Goal: Information Seeking & Learning: Learn about a topic

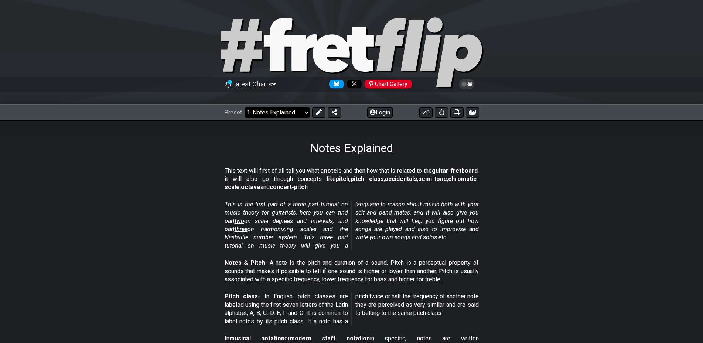
click at [306, 113] on select "Welcome to #fretflip! Initial Preset Custom Preset Minor Pentatonic Major Penta…" at bounding box center [277, 113] width 65 height 10
click at [245, 108] on select "Welcome to #fretflip! Initial Preset Custom Preset Minor Pentatonic Major Penta…" at bounding box center [277, 113] width 65 height 10
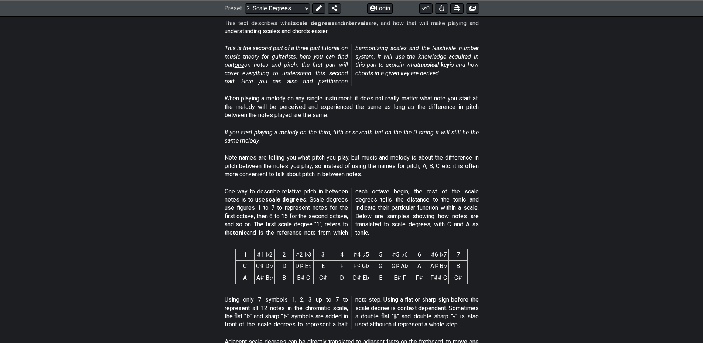
scroll to position [111, 0]
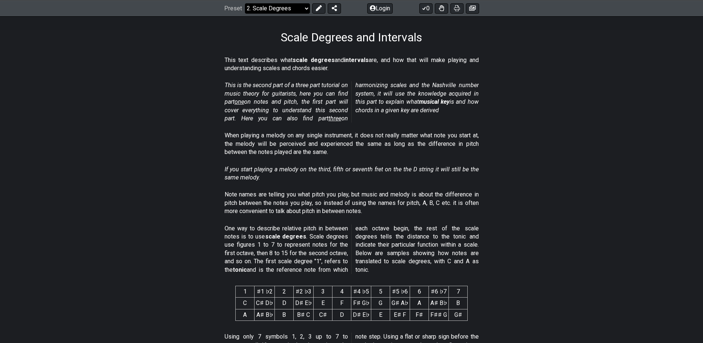
click at [301, 10] on select "Welcome to #fretflip! Initial Preset Custom Preset Minor Pentatonic Major Penta…" at bounding box center [277, 8] width 65 height 10
click at [150, 96] on section "This is the second part of a three part tutorial on music theory for guitarists…" at bounding box center [351, 103] width 703 height 50
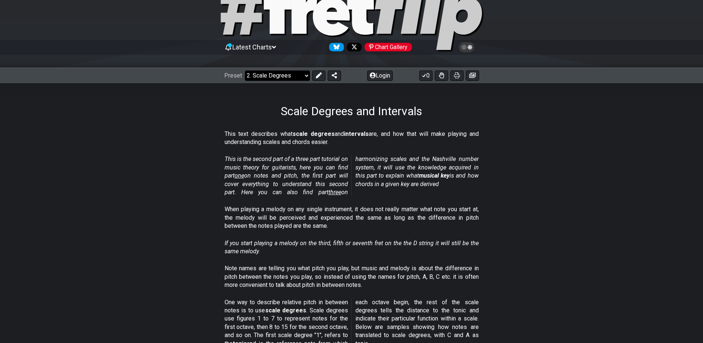
click at [306, 77] on select "Welcome to #fretflip! Initial Preset Custom Preset Minor Pentatonic Major Penta…" at bounding box center [277, 76] width 65 height 10
click at [245, 71] on select "Welcome to #fretflip! Initial Preset Custom Preset Minor Pentatonic Major Penta…" at bounding box center [277, 76] width 65 height 10
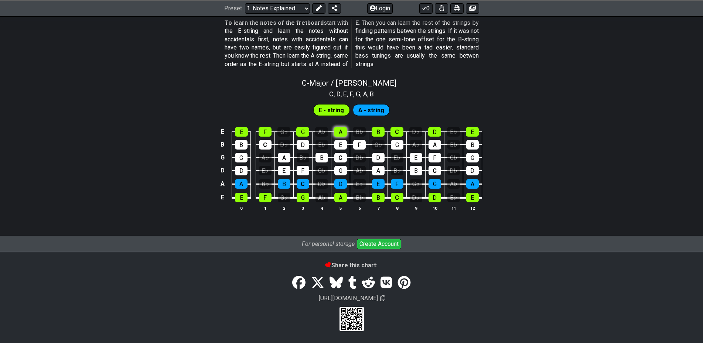
scroll to position [685, 0]
click at [300, 9] on select "Welcome to #fretflip! Initial Preset Custom Preset Minor Pentatonic Major Penta…" at bounding box center [277, 8] width 65 height 10
click at [245, 13] on select "Welcome to #fretflip! Initial Preset Custom Preset Minor Pentatonic Major Penta…" at bounding box center [277, 8] width 65 height 10
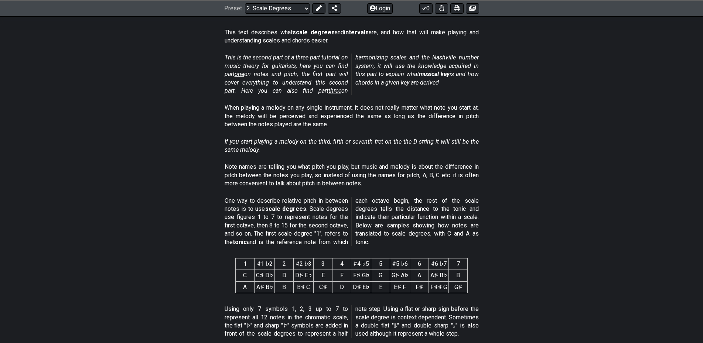
scroll to position [148, 0]
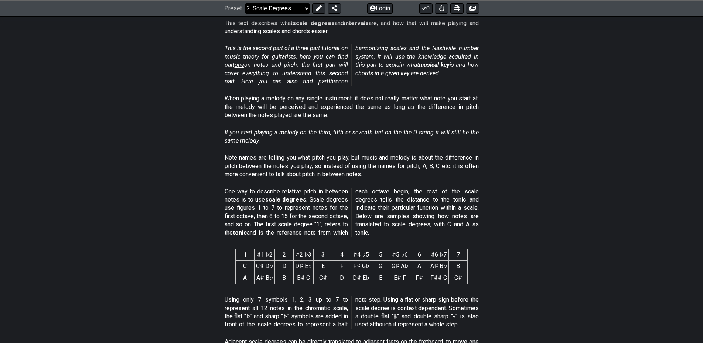
drag, startPoint x: 302, startPoint y: 7, endPoint x: 302, endPoint y: 11, distance: 4.8
click at [302, 7] on select "Welcome to #fretflip! Initial Preset Custom Preset Minor Pentatonic Major Penta…" at bounding box center [277, 8] width 65 height 10
click at [302, 12] on select "Welcome to #fretflip! Initial Preset Custom Preset Minor Pentatonic Major Penta…" at bounding box center [277, 8] width 65 height 10
click at [302, 11] on select "Welcome to #fretflip! Initial Preset Custom Preset Minor Pentatonic Major Penta…" at bounding box center [277, 8] width 65 height 10
click at [245, 13] on select "Welcome to #fretflip! Initial Preset Custom Preset Minor Pentatonic Major Penta…" at bounding box center [277, 8] width 65 height 10
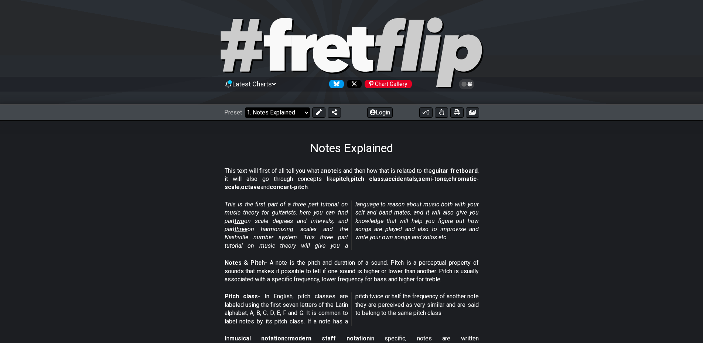
click at [306, 115] on select "Welcome to #fretflip! Initial Preset Custom Preset Minor Pentatonic Major Penta…" at bounding box center [277, 113] width 65 height 10
click at [245, 108] on select "Welcome to #fretflip! Initial Preset Custom Preset Minor Pentatonic Major Penta…" at bounding box center [277, 113] width 65 height 10
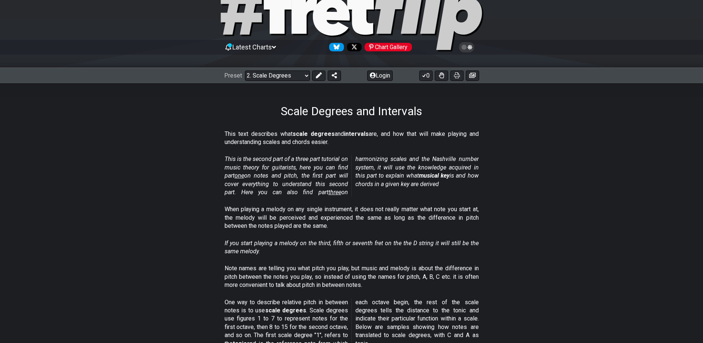
scroll to position [74, 0]
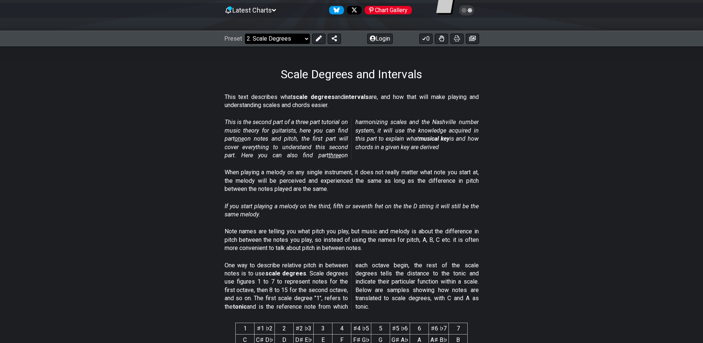
click at [272, 38] on select "Welcome to #fretflip! Initial Preset Custom Preset Minor Pentatonic Major Penta…" at bounding box center [277, 39] width 65 height 10
click at [245, 34] on select "Welcome to #fretflip! Initial Preset Custom Preset Minor Pentatonic Major Penta…" at bounding box center [277, 39] width 65 height 10
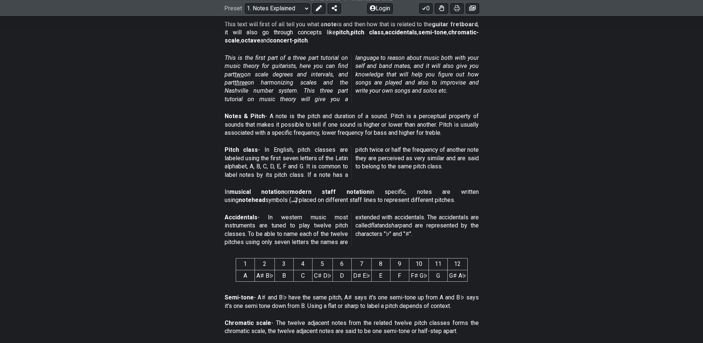
scroll to position [148, 0]
click at [265, 6] on select "Welcome to #fretflip! Initial Preset Custom Preset Minor Pentatonic Major Penta…" at bounding box center [277, 8] width 65 height 10
click at [245, 13] on select "Welcome to #fretflip! Initial Preset Custom Preset Minor Pentatonic Major Penta…" at bounding box center [277, 8] width 65 height 10
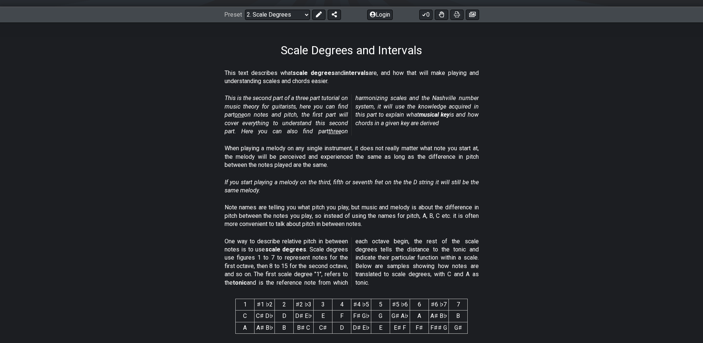
scroll to position [111, 0]
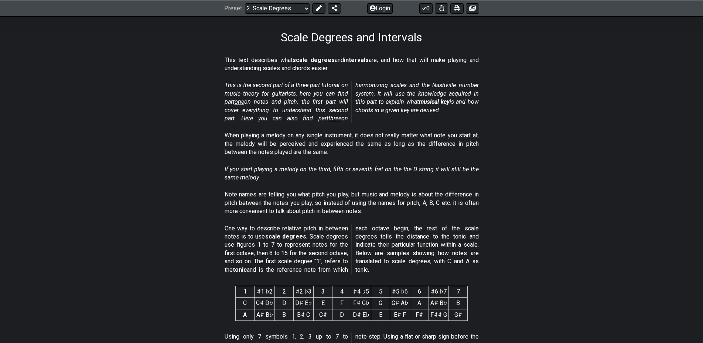
click at [633, 135] on section "When playing a melody on any single instrument, it does not really matter what …" at bounding box center [351, 146] width 703 height 34
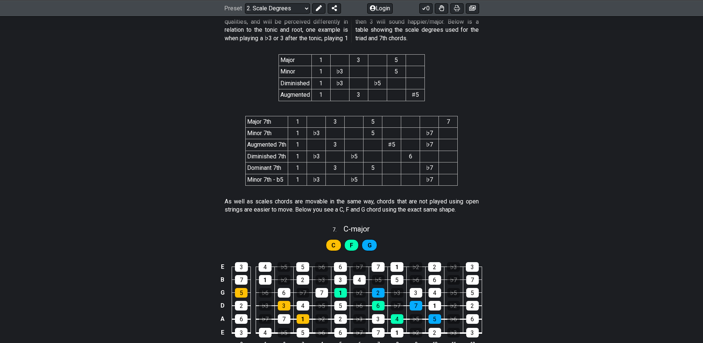
scroll to position [1478, 0]
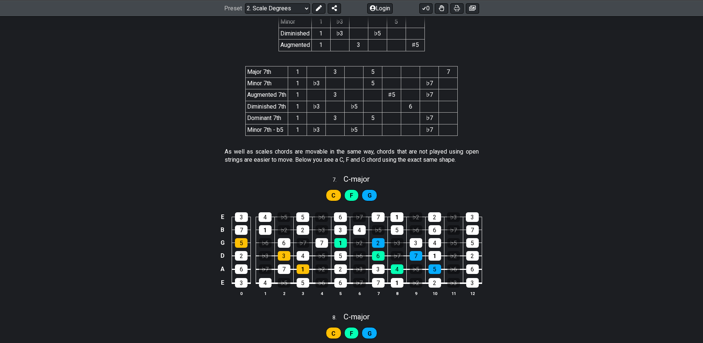
click at [352, 196] on span "F" at bounding box center [351, 195] width 3 height 11
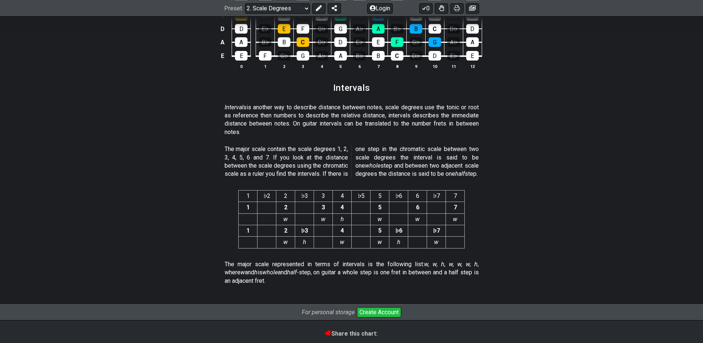
scroll to position [1848, 0]
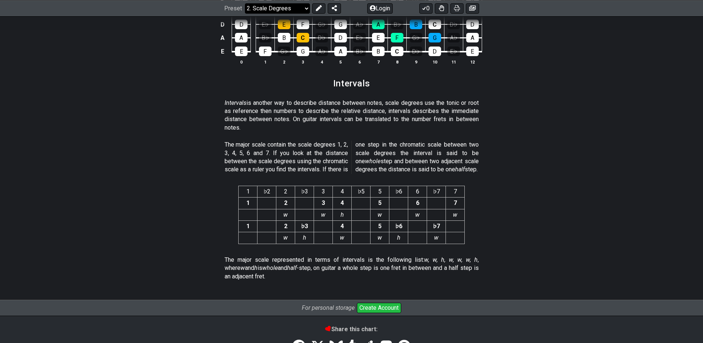
click at [298, 13] on select "Welcome to #fretflip! Initial Preset Custom Preset Minor Pentatonic Major Penta…" at bounding box center [277, 8] width 65 height 10
click at [245, 13] on select "Welcome to #fretflip! Initial Preset Custom Preset Minor Pentatonic Major Penta…" at bounding box center [277, 8] width 65 height 10
select select "/how-to-solo"
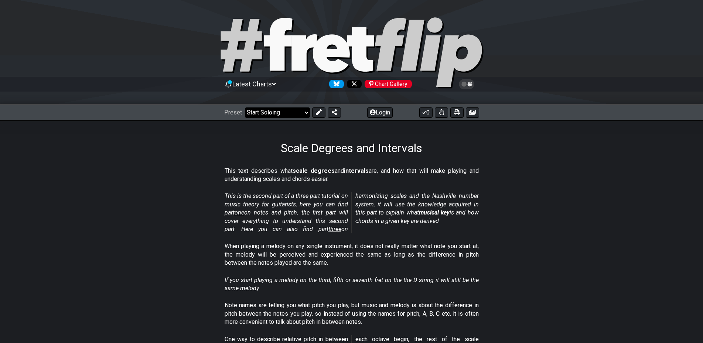
select select "C"
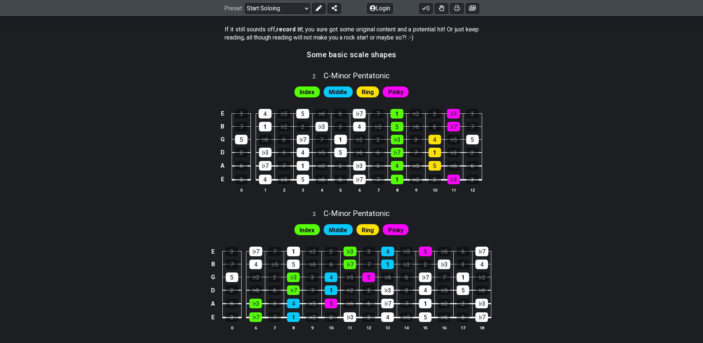
scroll to position [368, 0]
